Goal: Information Seeking & Learning: Check status

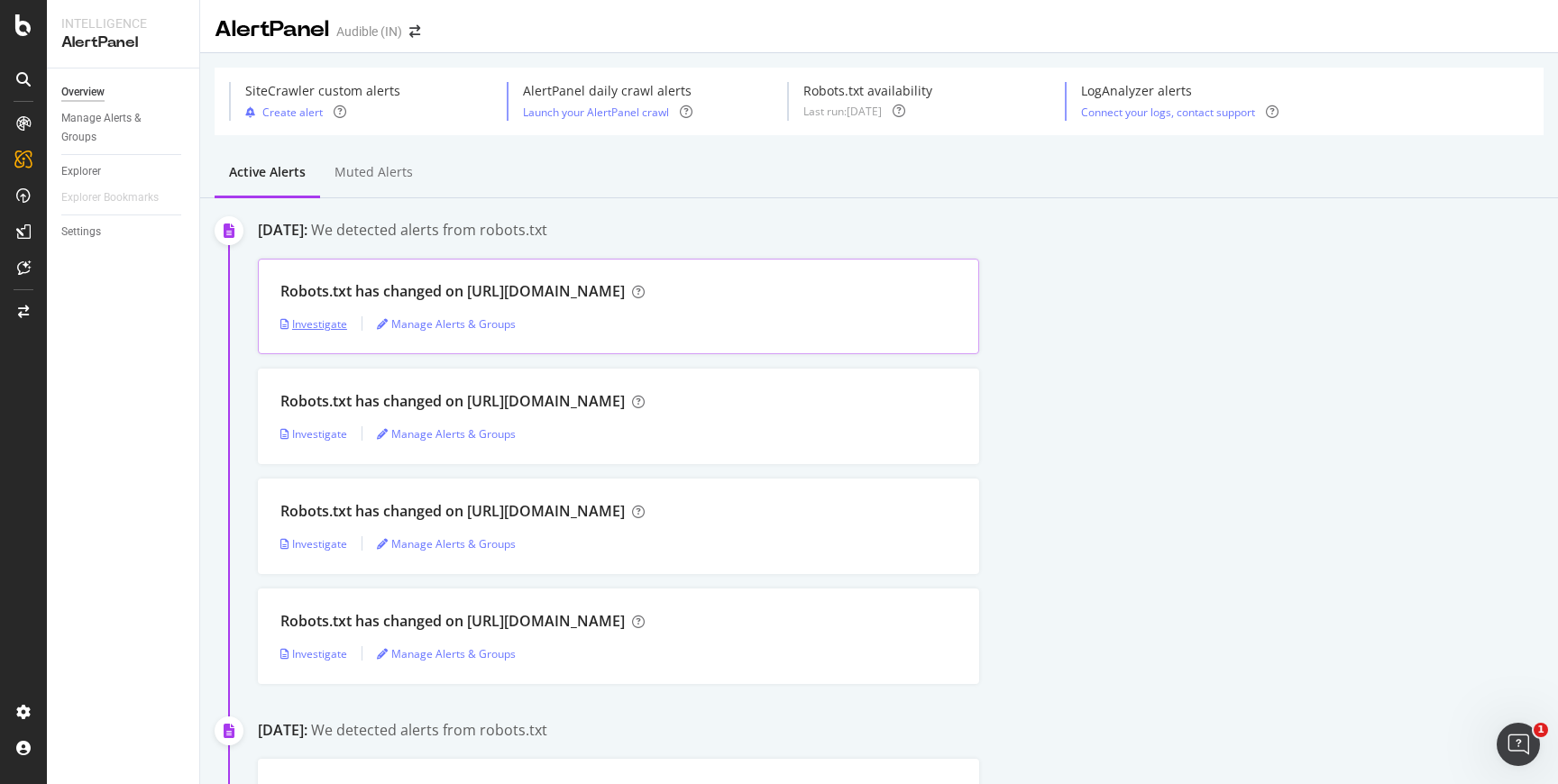
click at [332, 322] on div "Investigate" at bounding box center [314, 324] width 67 height 16
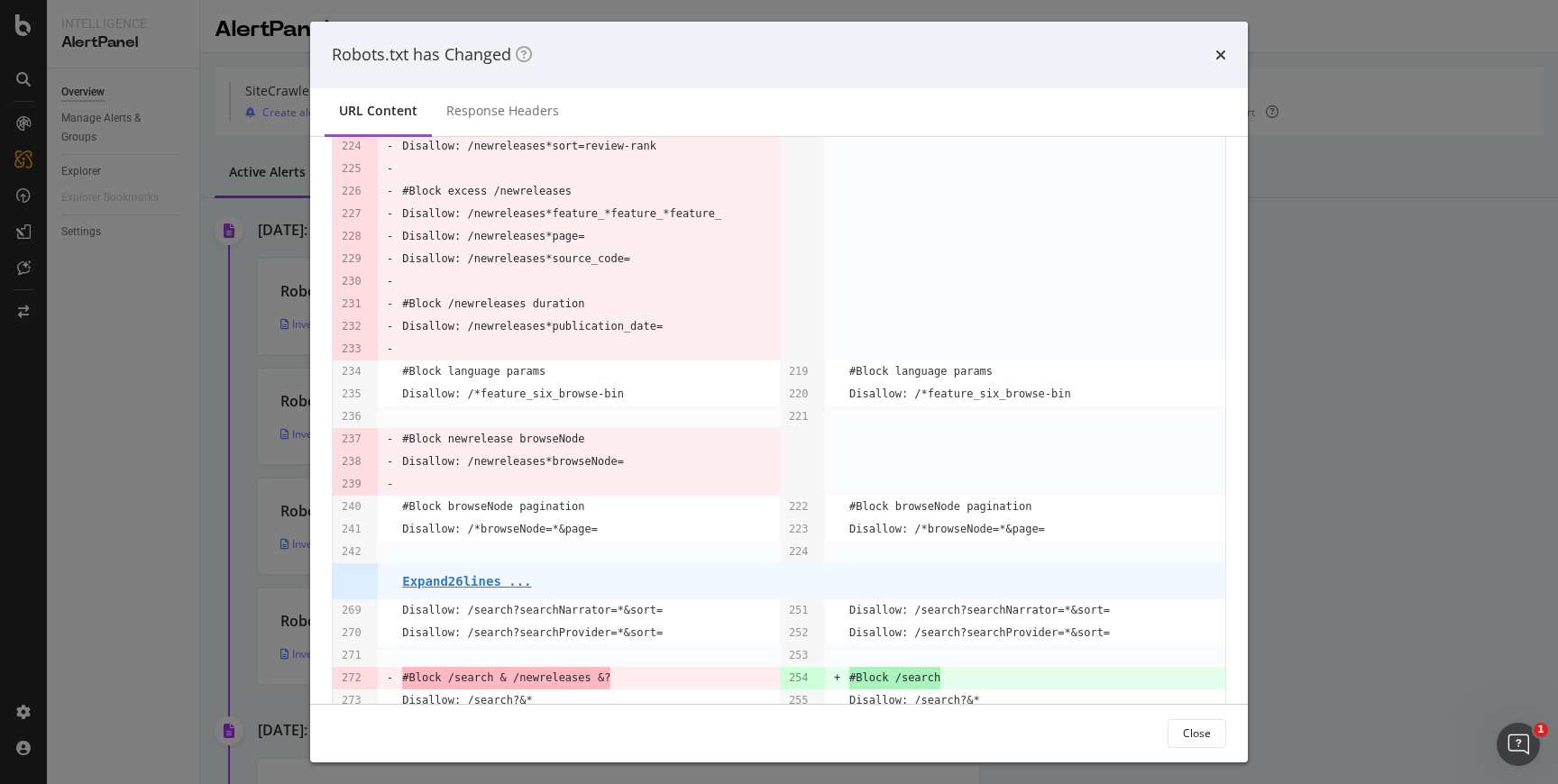
scroll to position [15, 0]
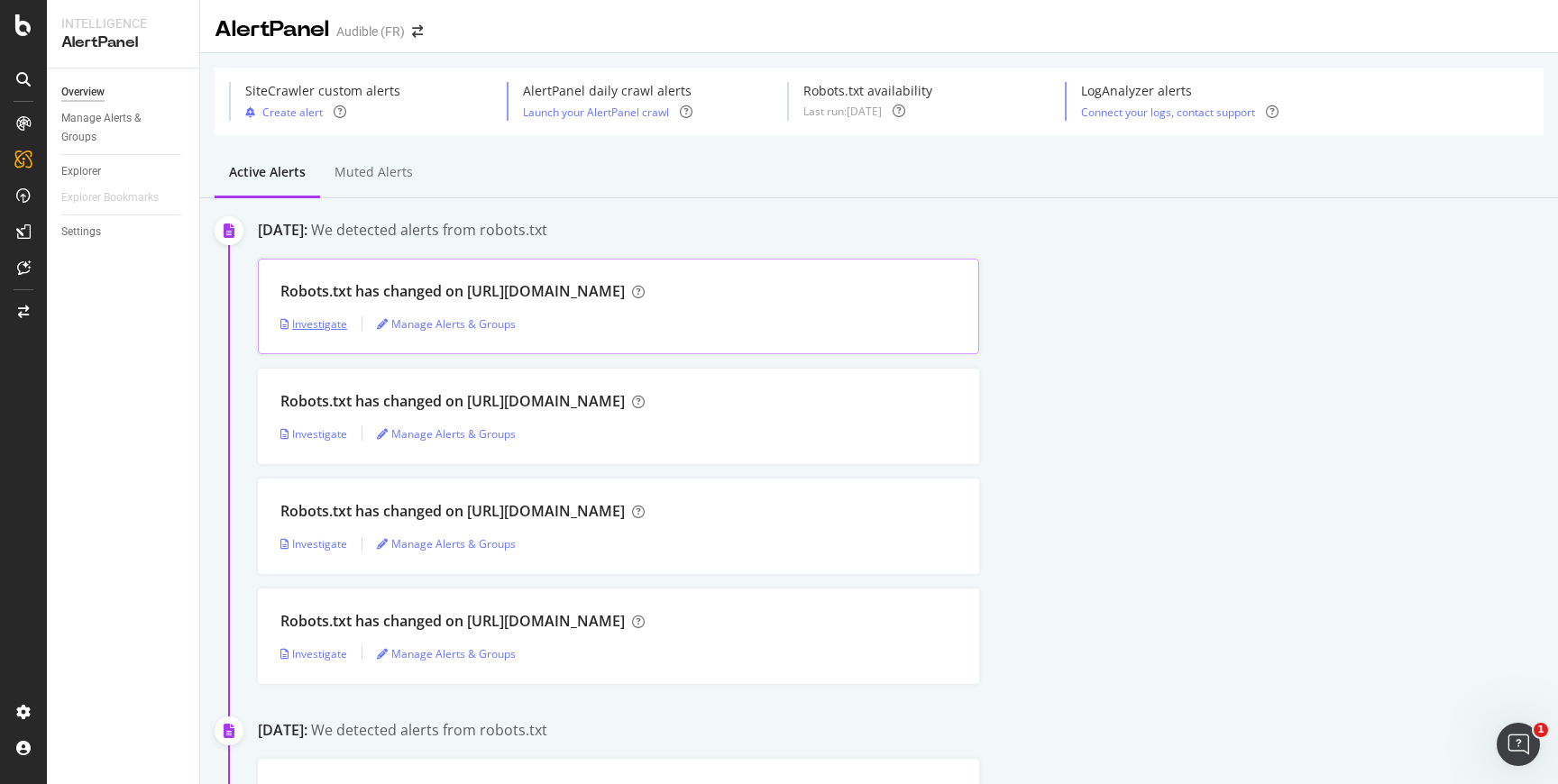
click at [325, 324] on div "Investigate" at bounding box center [314, 324] width 67 height 16
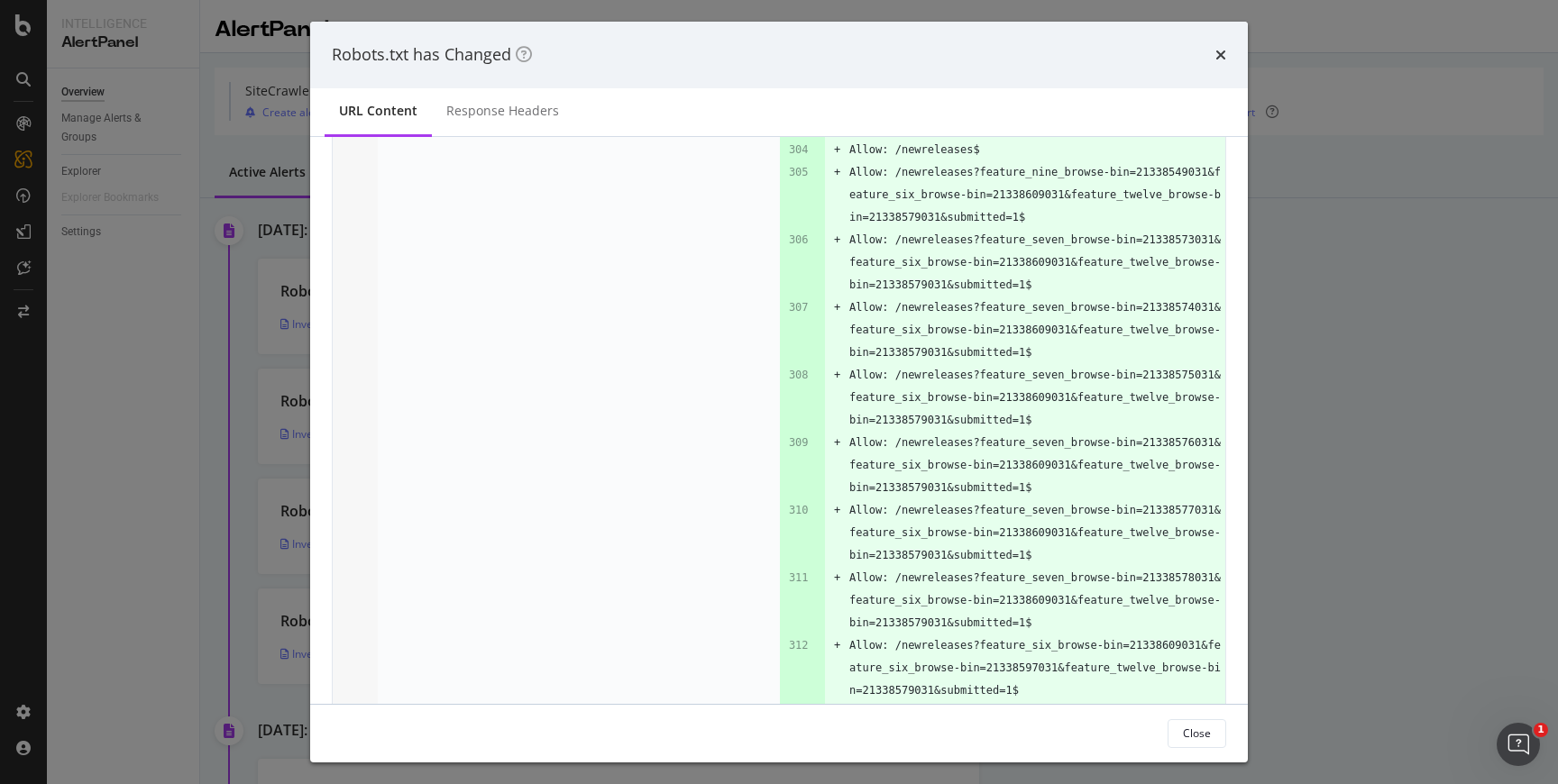
scroll to position [1932, 0]
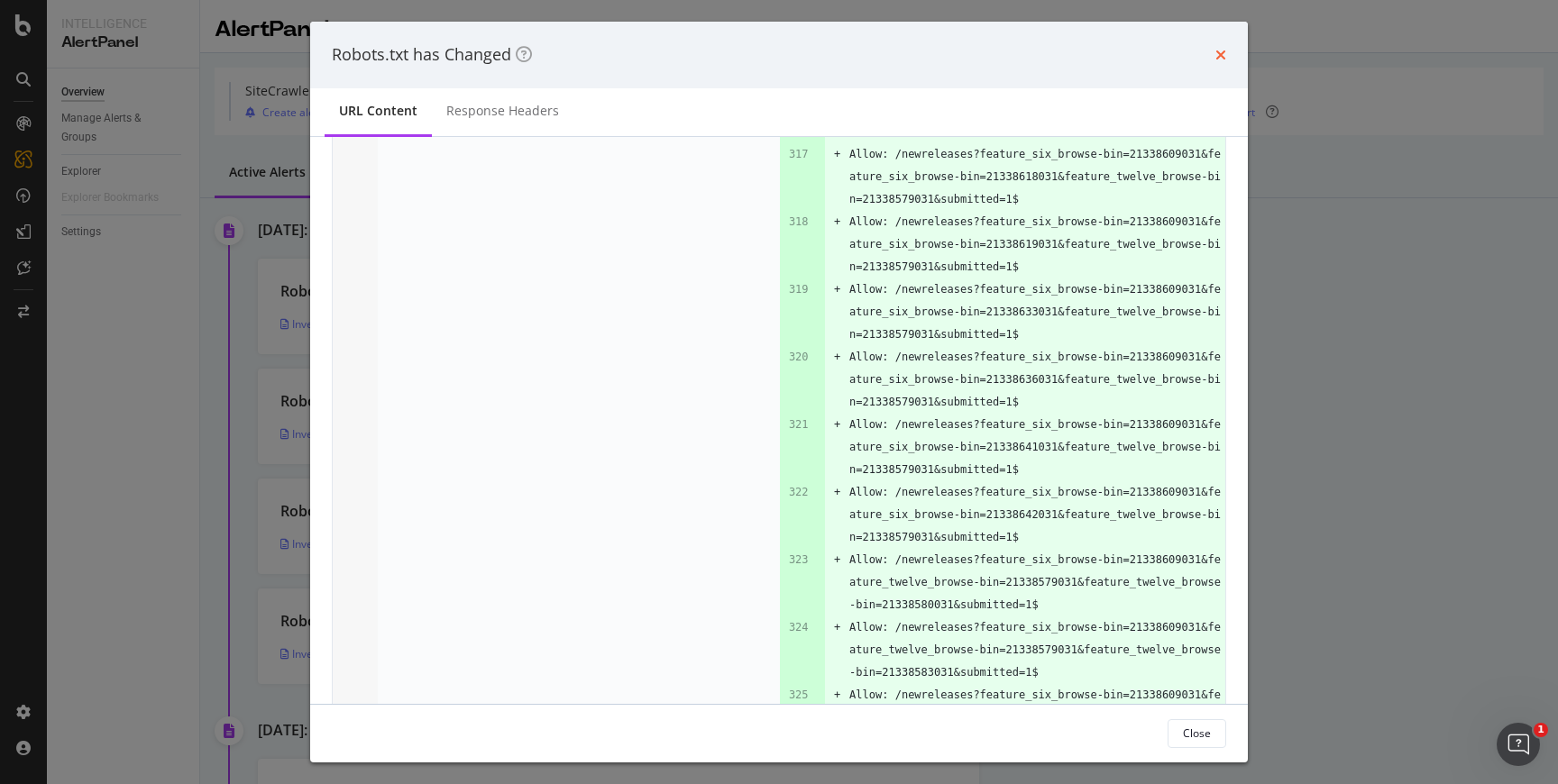
click at [1225, 49] on icon "times" at bounding box center [1220, 54] width 11 height 15
